Goal: Information Seeking & Learning: Learn about a topic

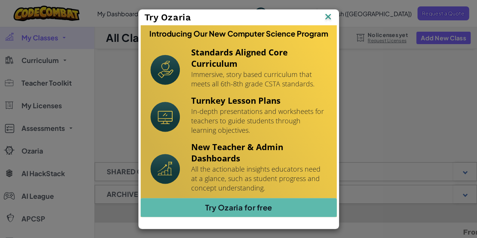
click at [0, 0] on img at bounding box center [0, 0] width 0 height 0
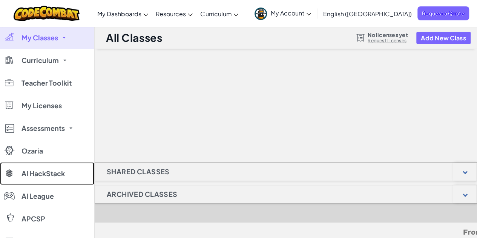
click at [63, 181] on link "AI HackStack" at bounding box center [47, 173] width 94 height 23
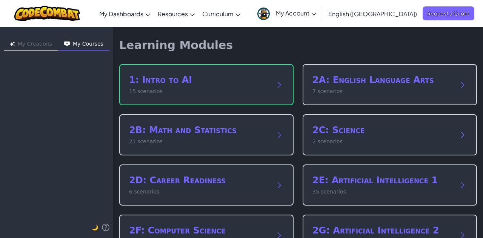
click at [279, 83] on icon at bounding box center [279, 84] width 9 height 9
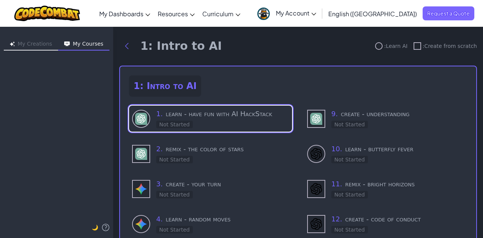
click at [221, 114] on h3 "1 . learn - have fun with AI HackStack" at bounding box center [222, 114] width 133 height 11
